Goal: Information Seeking & Learning: Find specific page/section

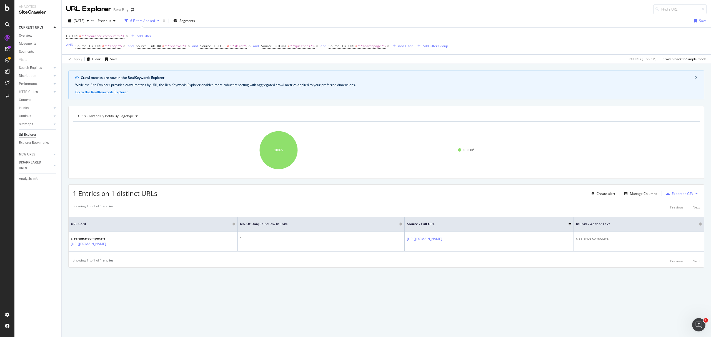
drag, startPoint x: 104, startPoint y: 36, endPoint x: 187, endPoint y: 38, distance: 83.3
click at [104, 36] on span "^.*clearance-computers.*$" at bounding box center [103, 36] width 42 height 8
click at [111, 57] on input "clearance-computers" at bounding box center [97, 59] width 52 height 9
paste input "pcmcat337000050000"
type input "pcmcat337000050000"
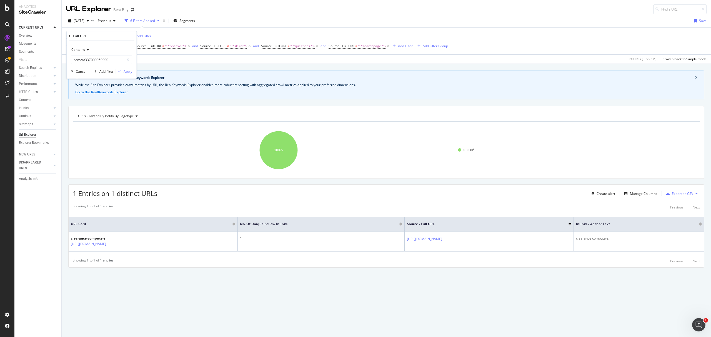
click at [126, 71] on div "Apply" at bounding box center [128, 71] width 9 height 5
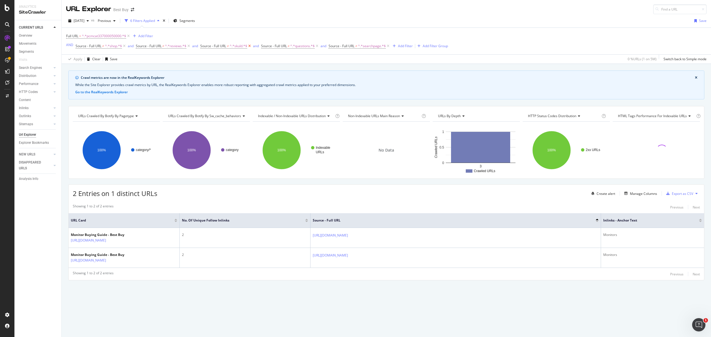
click at [238, 47] on icon at bounding box center [249, 46] width 5 height 6
click at [103, 36] on span "^.*pcmcat337000050000.*$" at bounding box center [104, 36] width 44 height 8
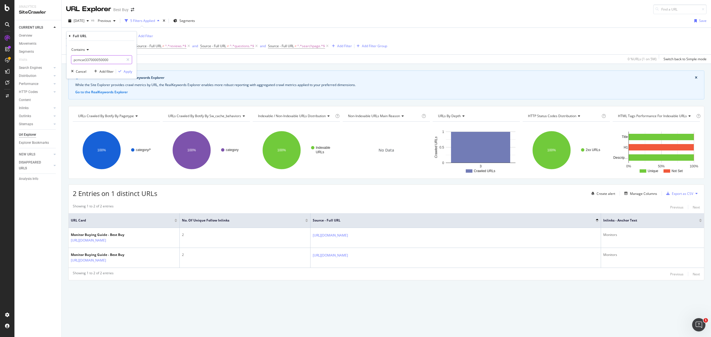
click at [90, 59] on input "pcmcat337000050000" at bounding box center [97, 59] width 52 height 9
click at [89, 58] on input "pcmcat337000050000" at bounding box center [97, 59] width 52 height 9
click at [90, 59] on input "pcmcat337000050000" at bounding box center [97, 59] width 52 height 9
type input "pcmcat342000050000"
click at [126, 72] on div "Apply" at bounding box center [128, 71] width 9 height 5
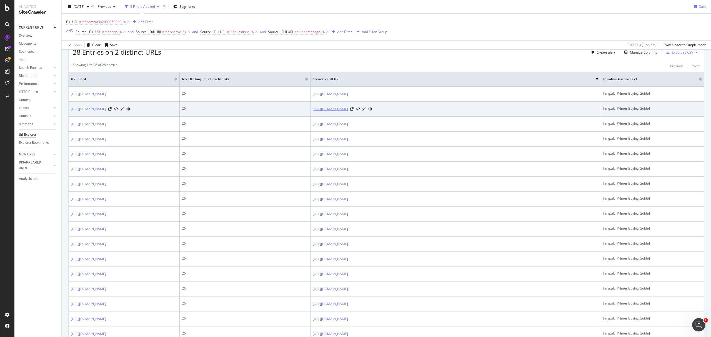
scroll to position [148, 0]
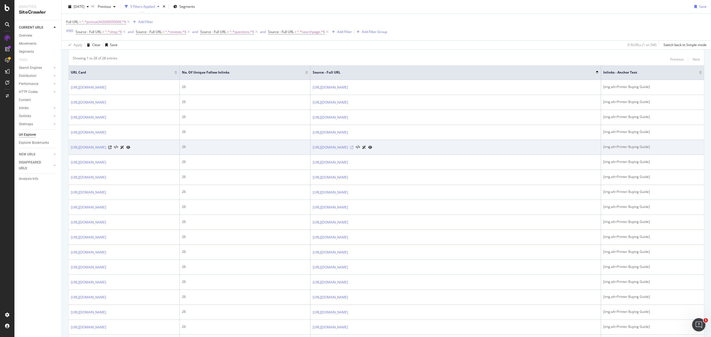
drag, startPoint x: 395, startPoint y: 193, endPoint x: 473, endPoint y: 192, distance: 78.6
click at [238, 129] on icon at bounding box center [351, 147] width 3 height 3
